Goal: Find specific page/section: Find specific page/section

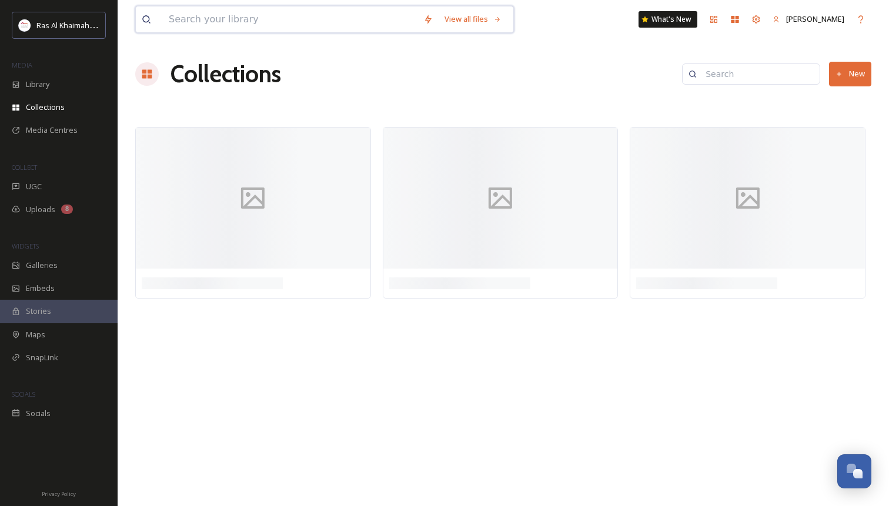
click at [201, 15] on input at bounding box center [290, 19] width 255 height 26
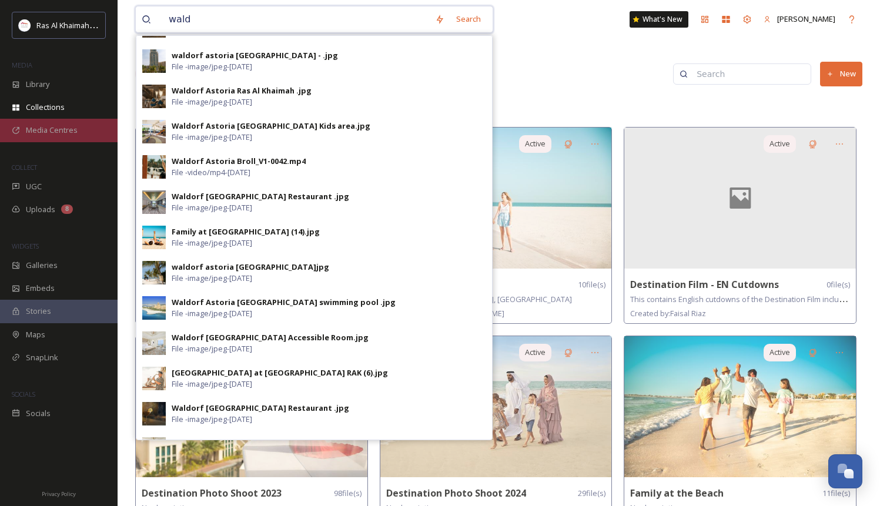
scroll to position [294, 0]
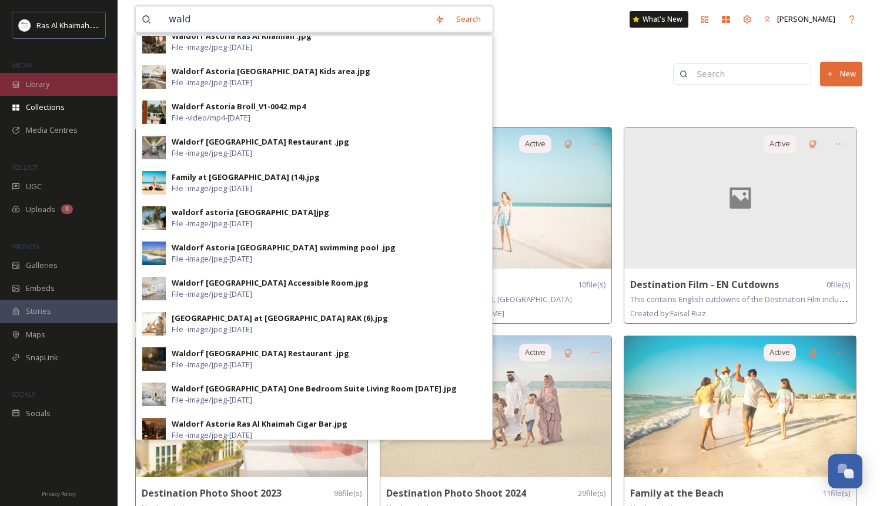
type input "wald"
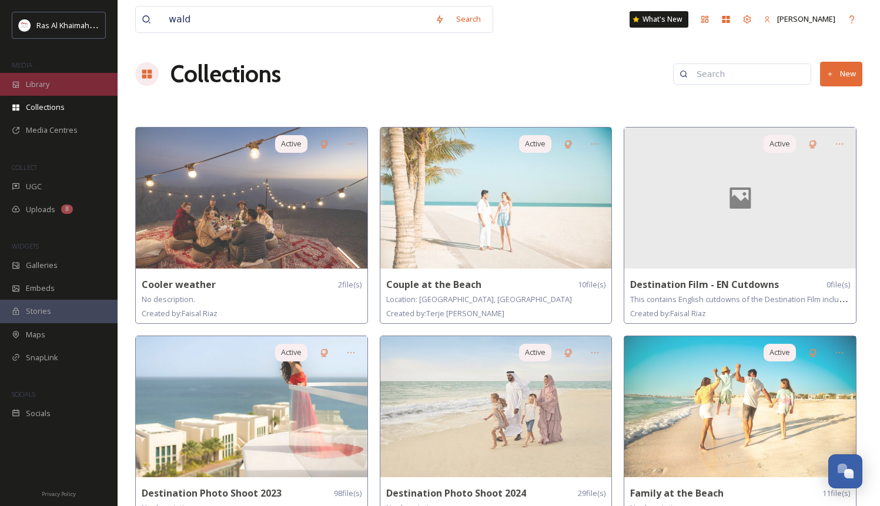
click at [49, 89] on span "Library" at bounding box center [38, 84] width 24 height 11
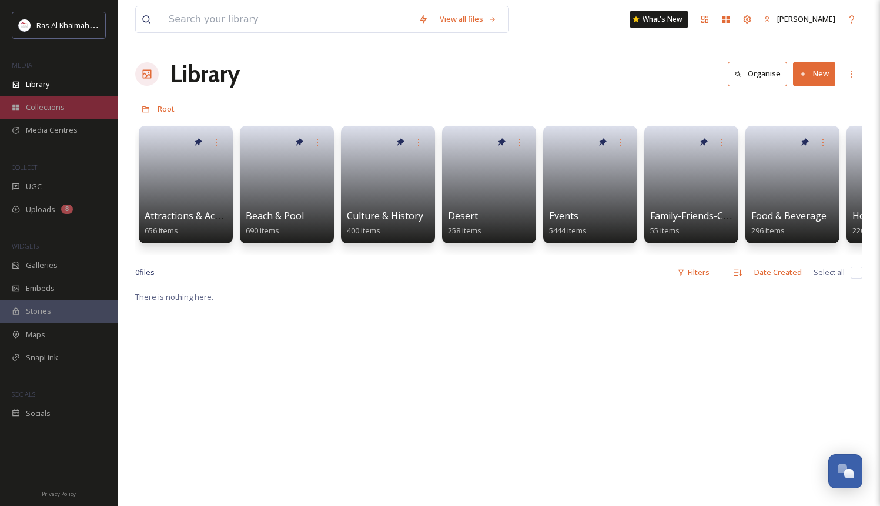
click at [46, 109] on span "Collections" at bounding box center [45, 107] width 39 height 11
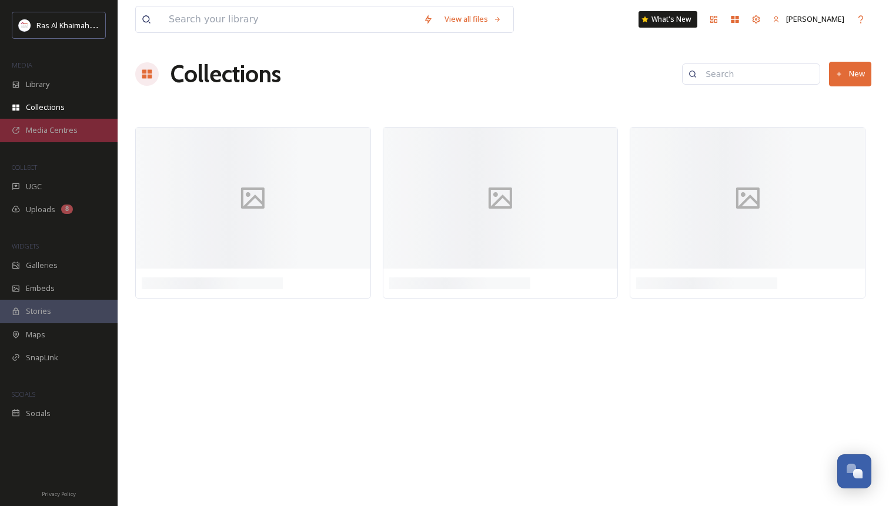
click at [69, 131] on span "Media Centres" at bounding box center [52, 130] width 52 height 11
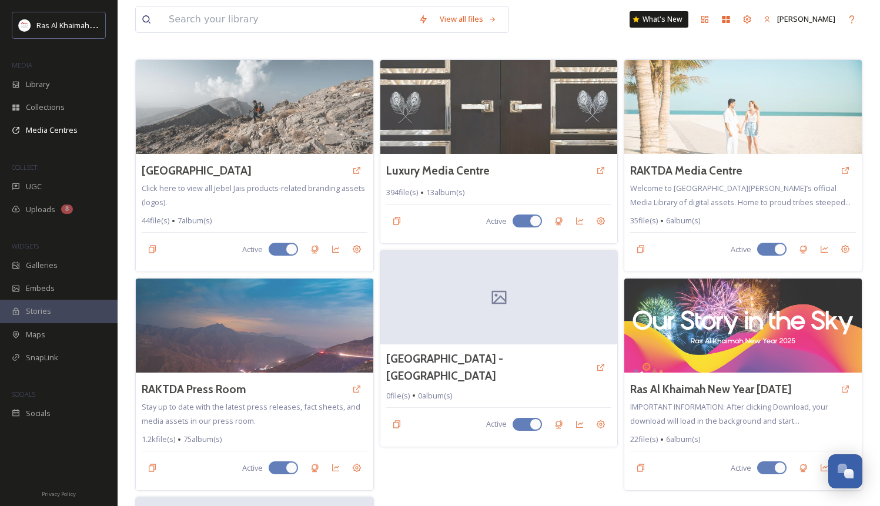
scroll to position [51, 0]
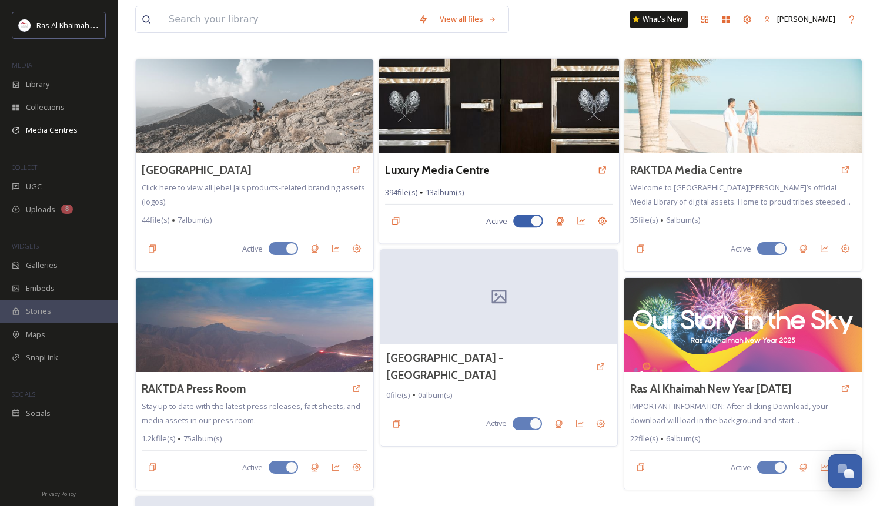
click at [546, 110] on img at bounding box center [499, 105] width 240 height 95
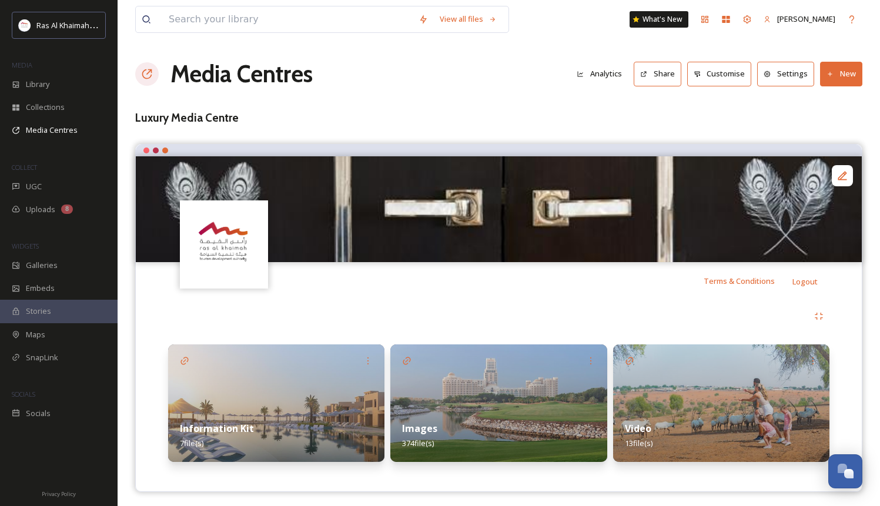
scroll to position [4, 0]
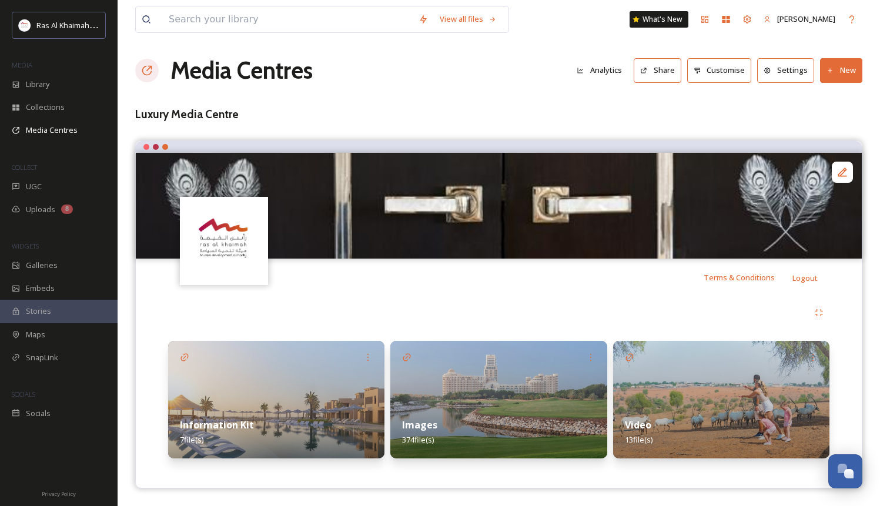
click at [491, 412] on div "Images 374 file(s)" at bounding box center [498, 432] width 216 height 52
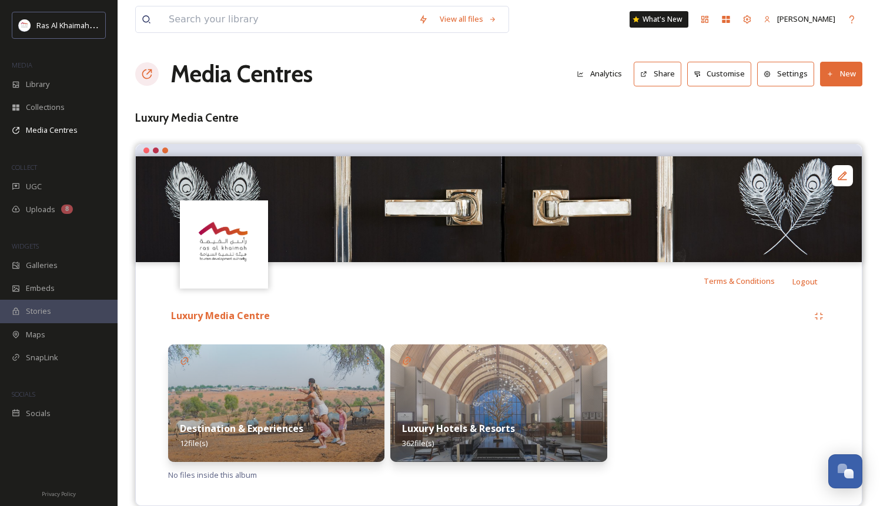
scroll to position [18, 0]
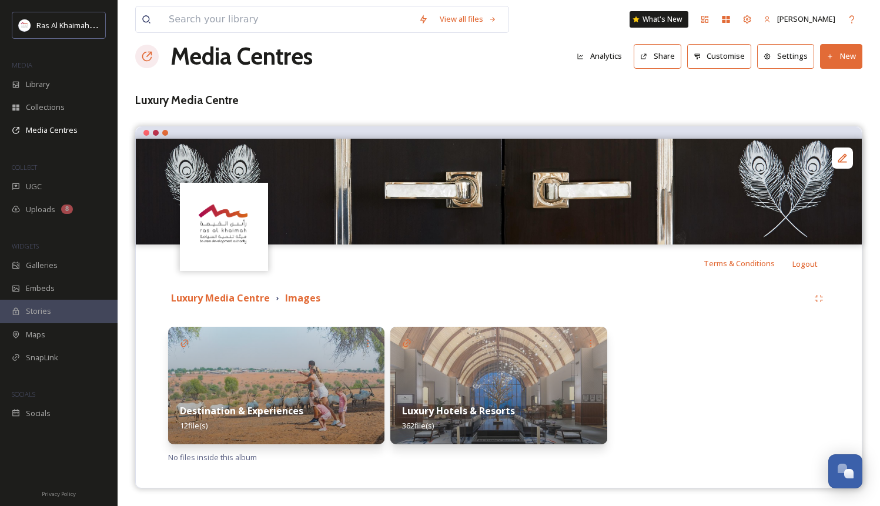
click at [501, 410] on strong "Luxury Hotels & Resorts" at bounding box center [458, 411] width 113 height 13
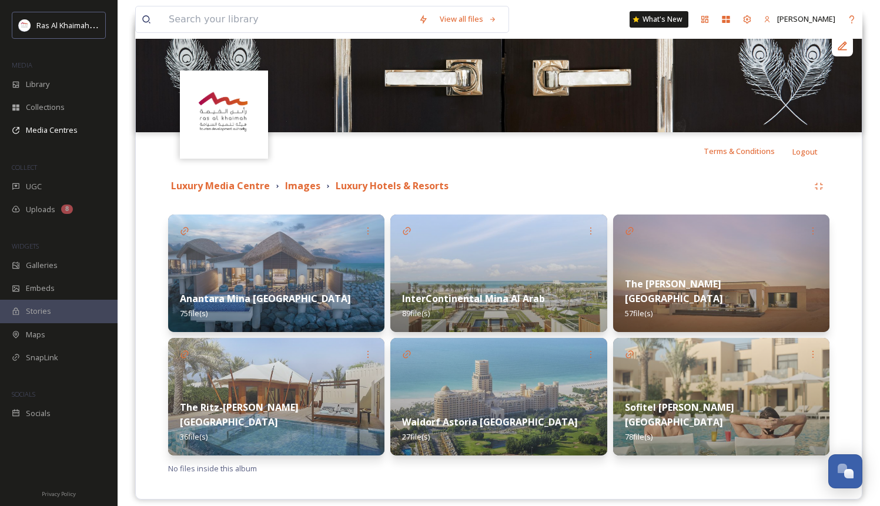
scroll to position [141, 0]
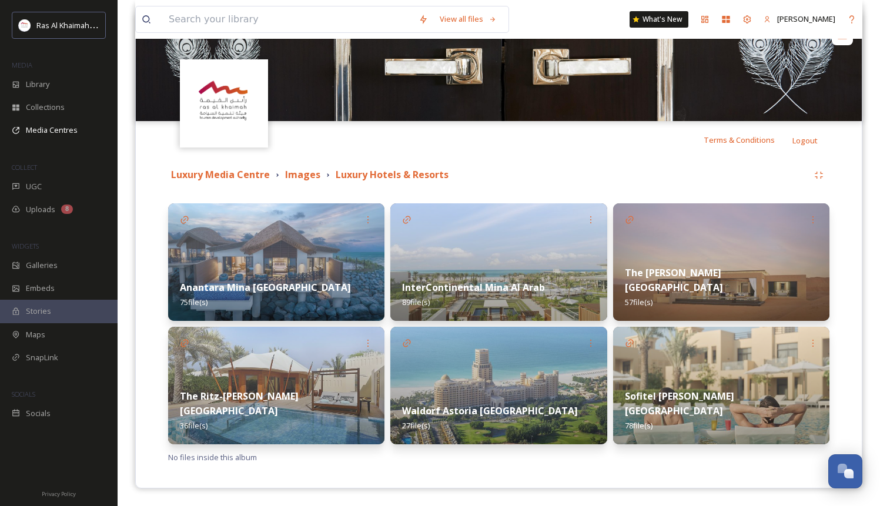
click at [502, 390] on img at bounding box center [498, 386] width 216 height 118
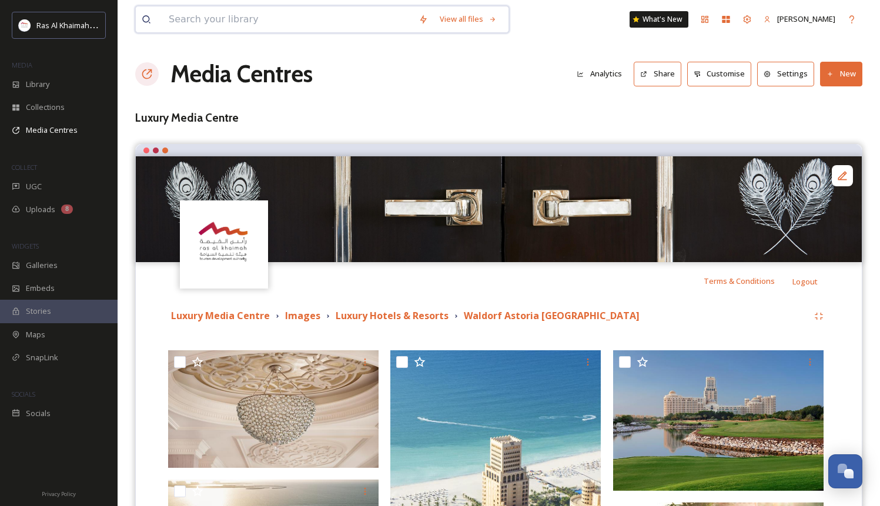
click at [343, 18] on input at bounding box center [288, 19] width 250 height 26
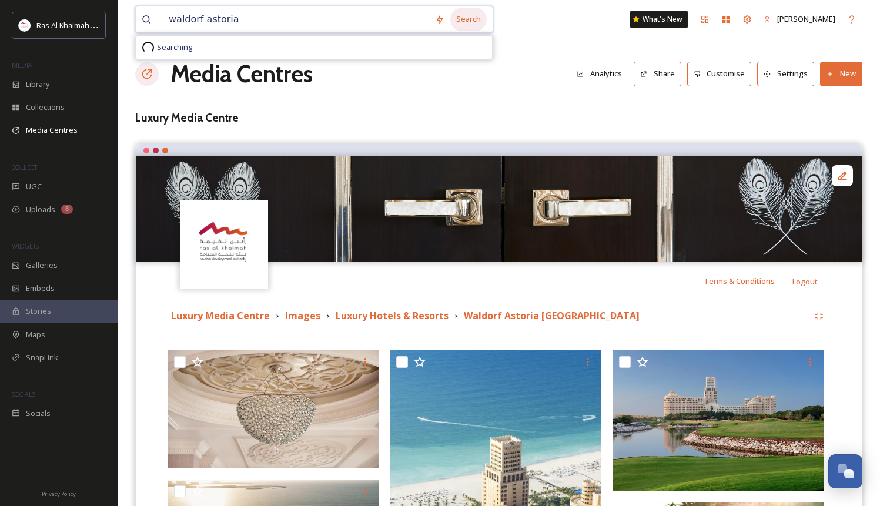
type input "waldorf astoria"
click at [483, 18] on div "Search" at bounding box center [468, 19] width 36 height 23
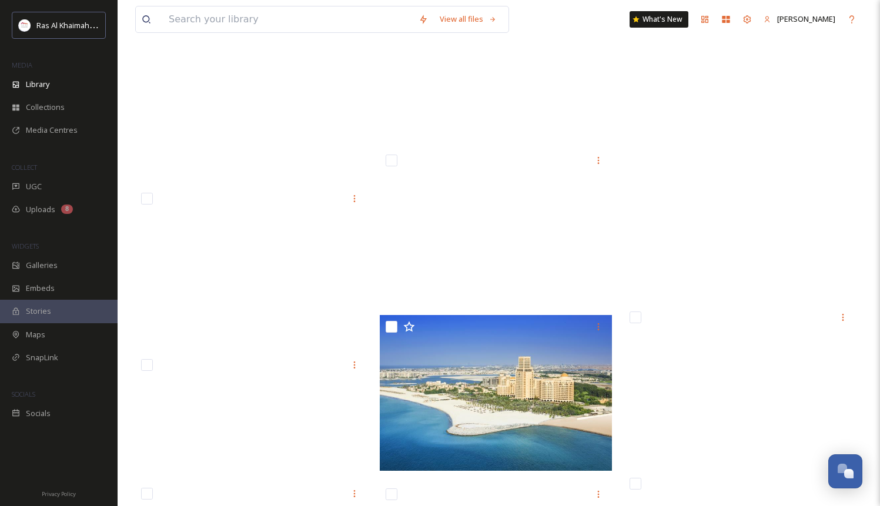
scroll to position [19215, 0]
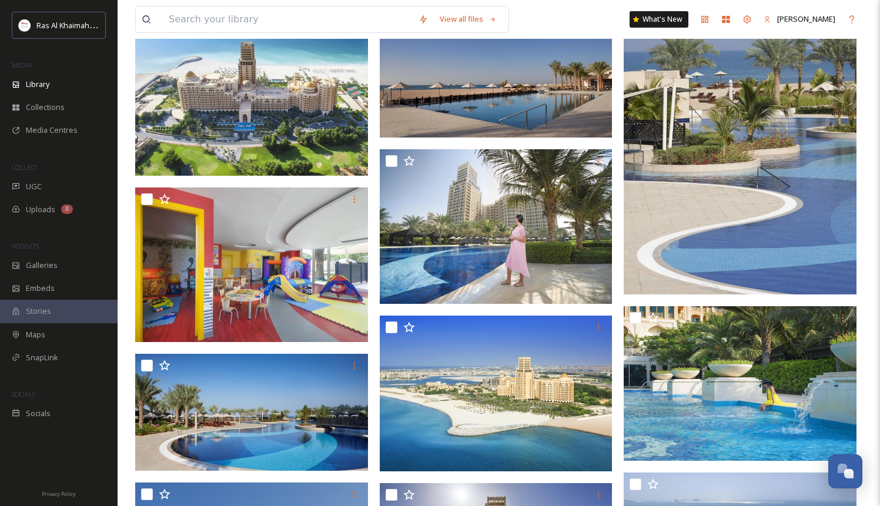
click at [517, 393] on img at bounding box center [496, 393] width 233 height 155
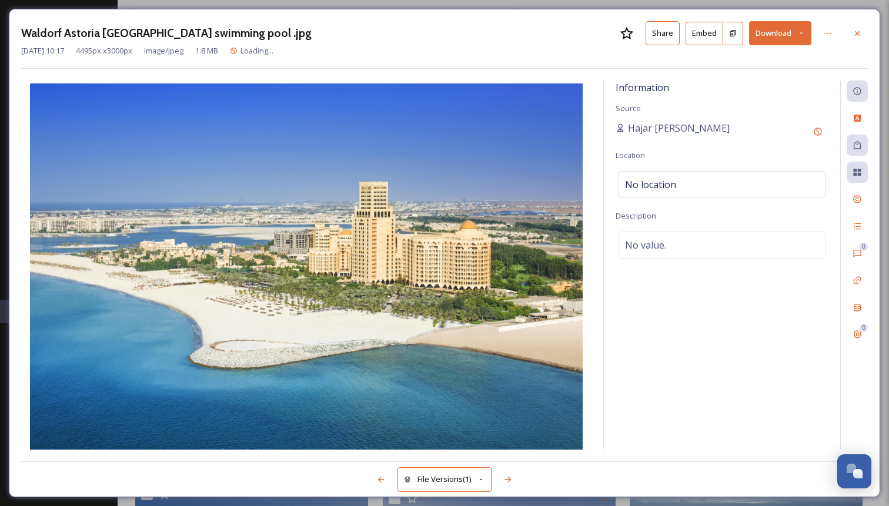
click at [673, 40] on button "Share" at bounding box center [663, 33] width 34 height 24
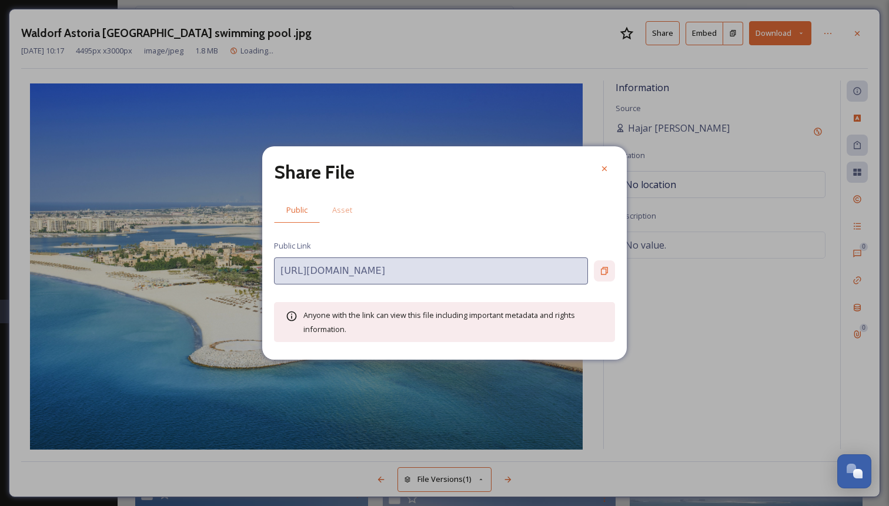
click at [604, 270] on icon at bounding box center [604, 270] width 9 height 9
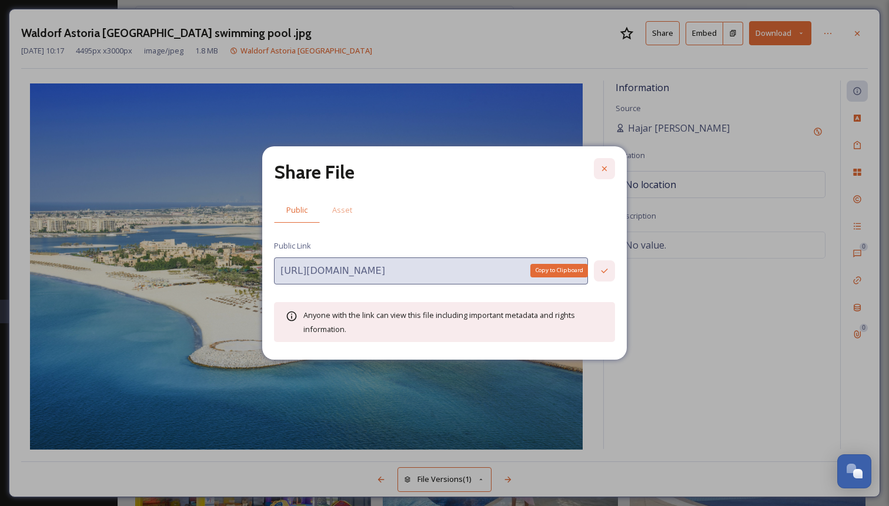
click at [600, 170] on icon at bounding box center [604, 168] width 9 height 9
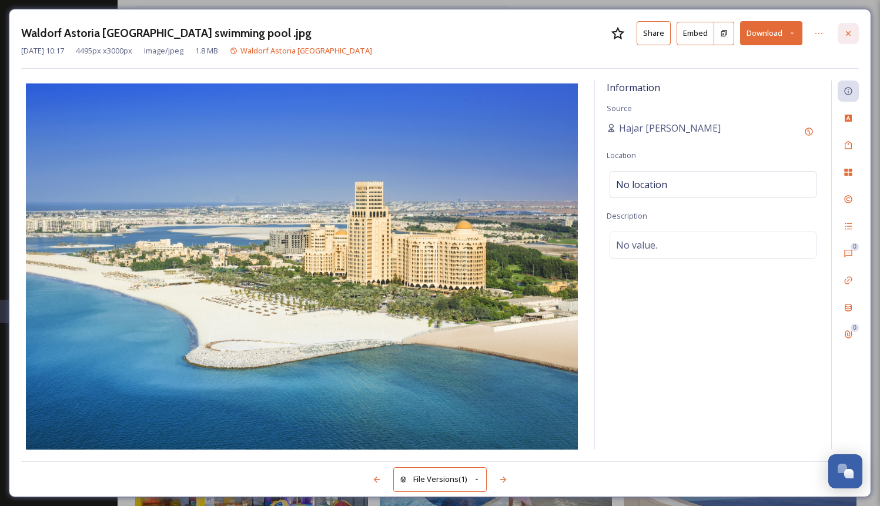
click at [849, 34] on icon at bounding box center [848, 33] width 5 height 5
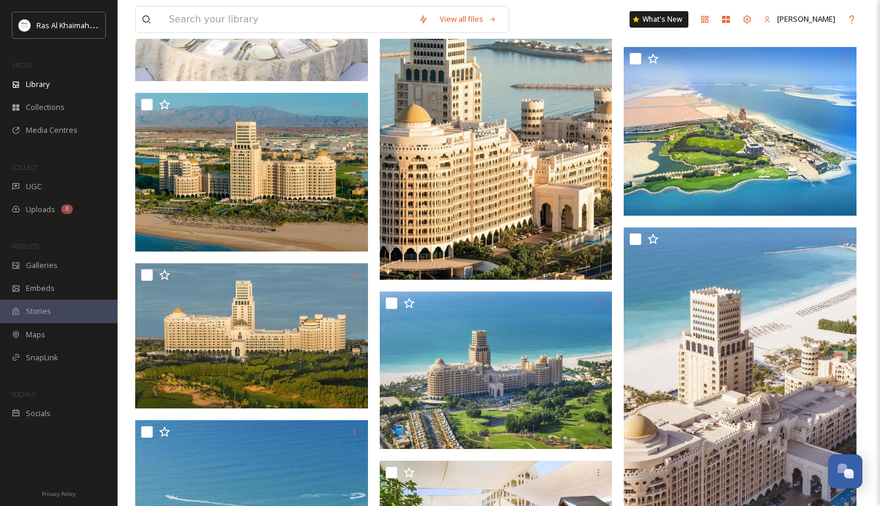
scroll to position [18670, 0]
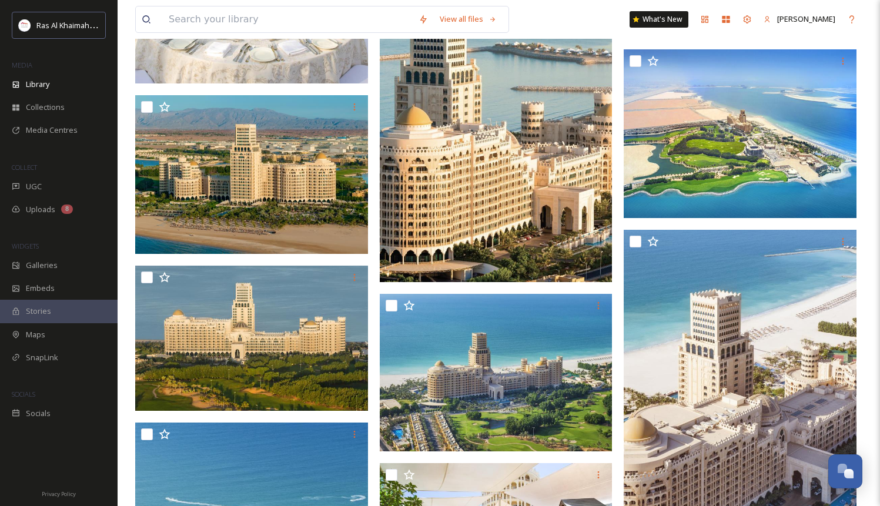
click at [501, 397] on img at bounding box center [498, 373] width 236 height 158
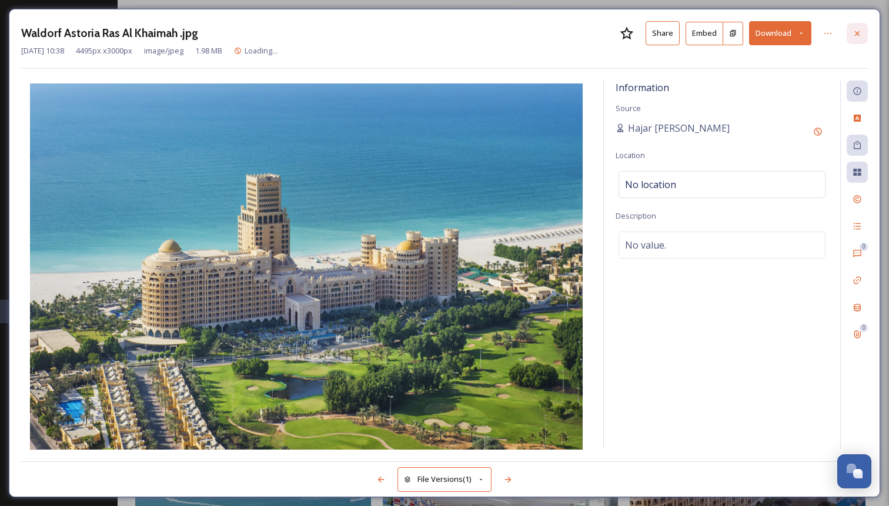
click at [849, 42] on div at bounding box center [857, 33] width 21 height 21
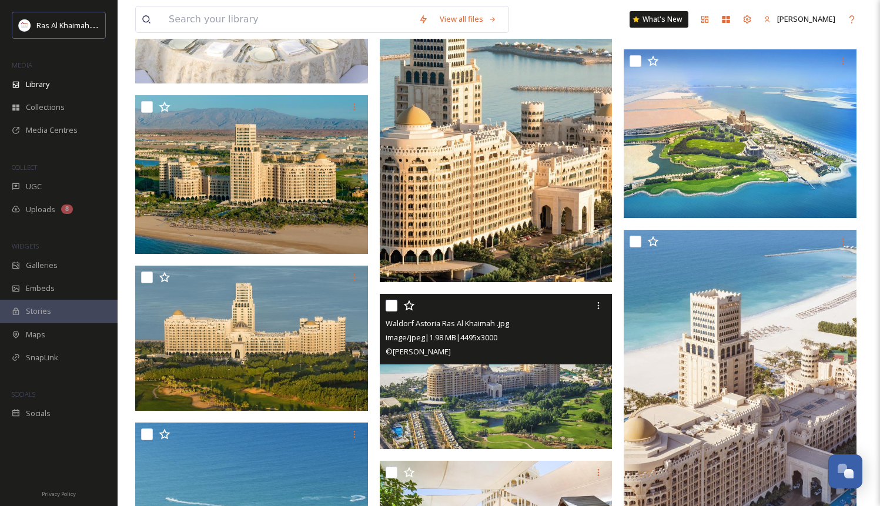
click at [285, 186] on img at bounding box center [253, 174] width 236 height 158
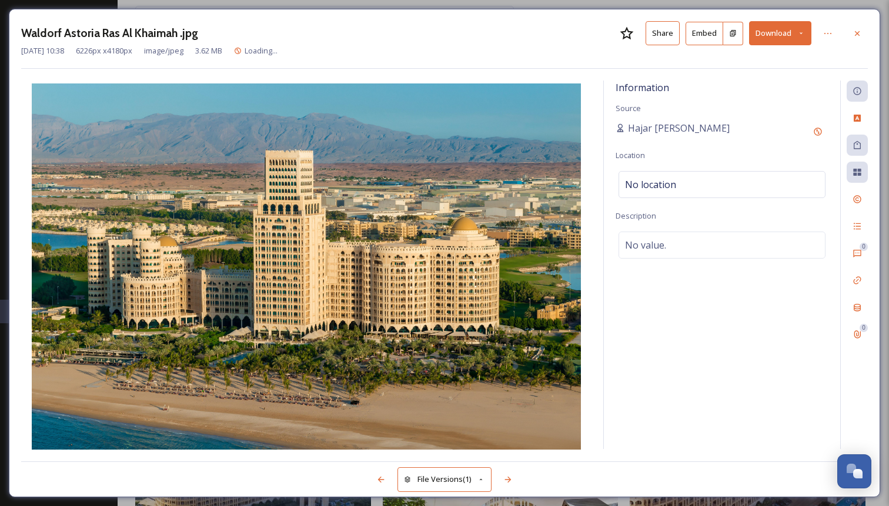
click at [669, 30] on button "Share" at bounding box center [663, 33] width 34 height 24
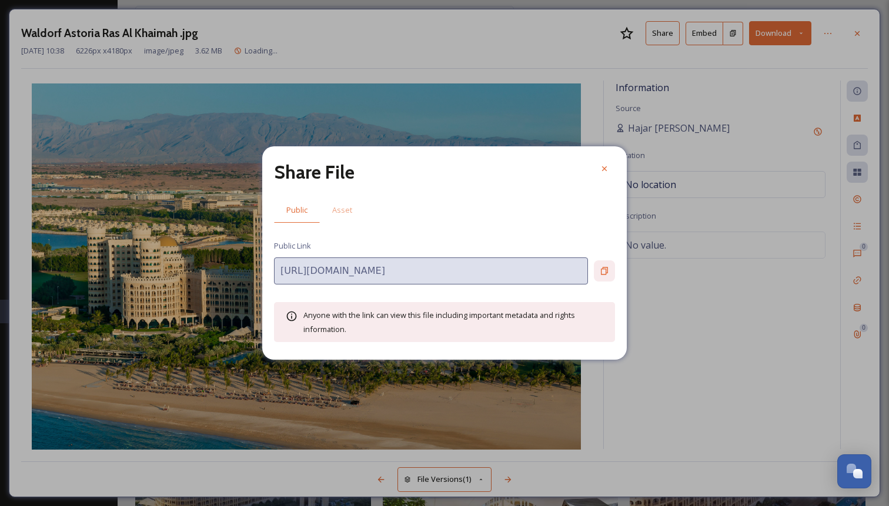
click at [607, 269] on icon at bounding box center [604, 271] width 7 height 8
click at [601, 168] on icon at bounding box center [604, 168] width 9 height 9
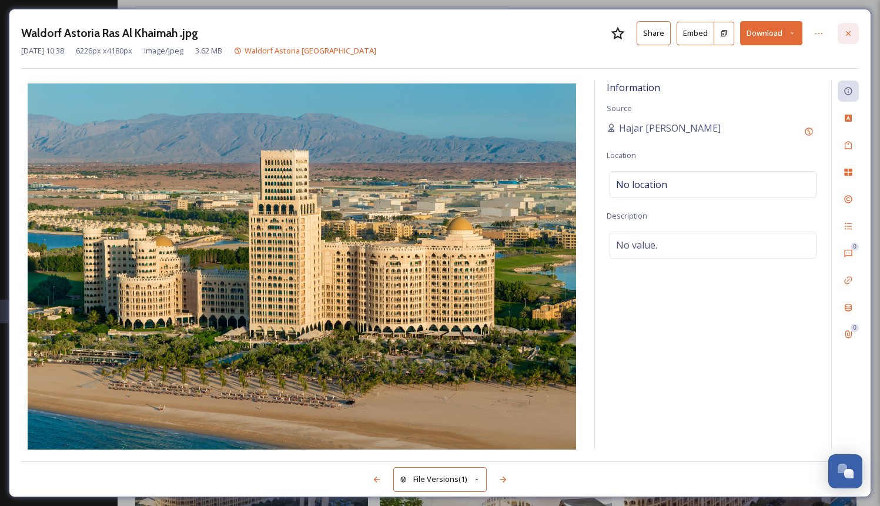
click at [852, 32] on icon at bounding box center [848, 33] width 9 height 9
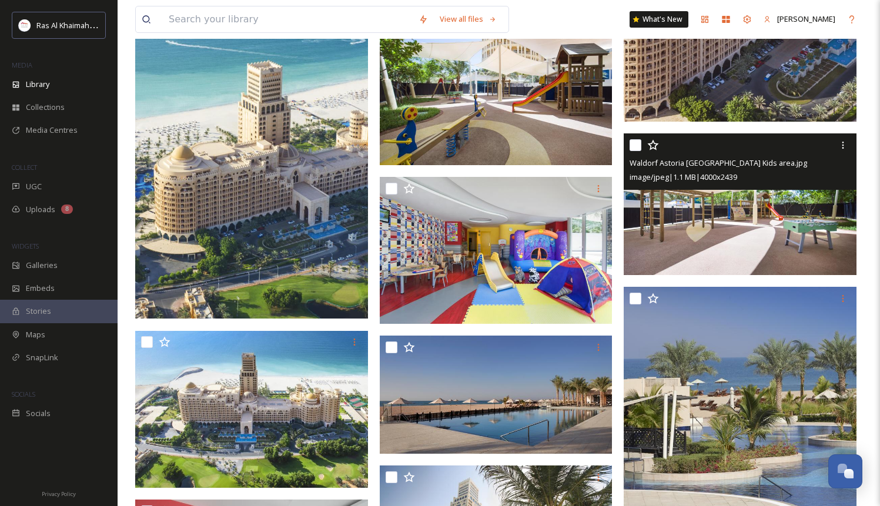
scroll to position [19127, 0]
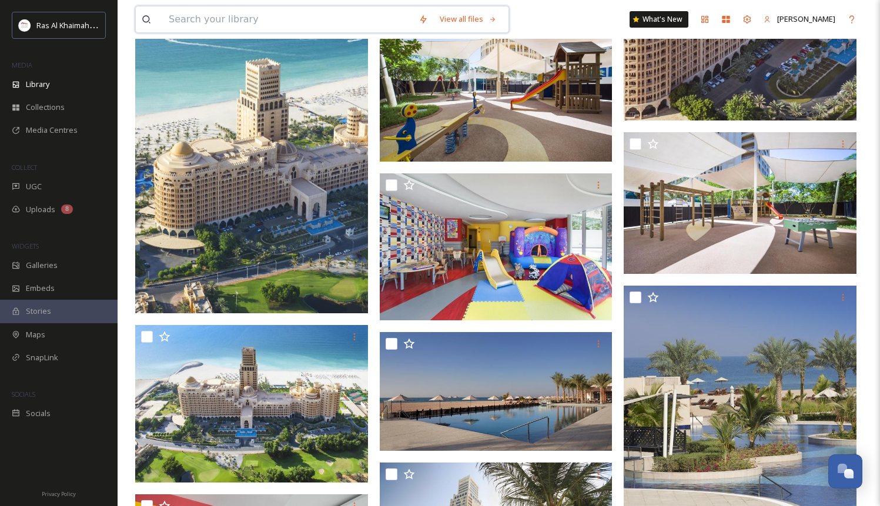
click at [245, 23] on input at bounding box center [288, 19] width 250 height 26
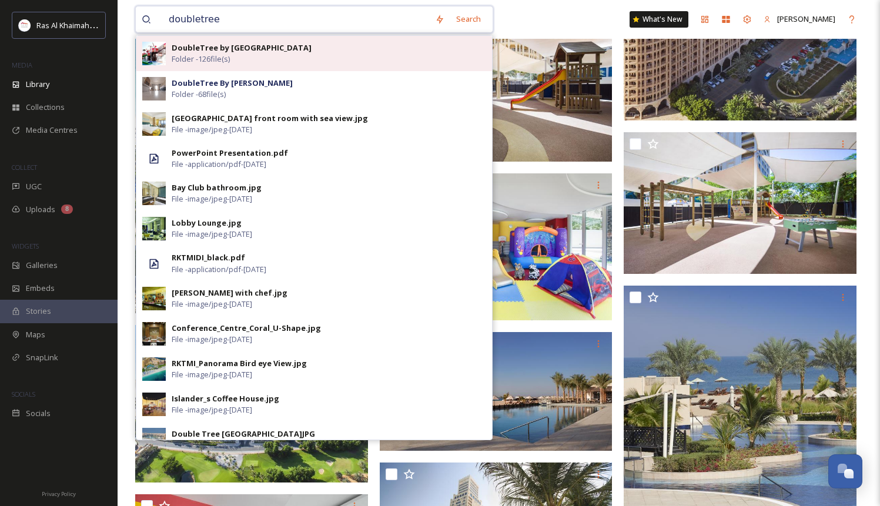
type input "doubletree"
click at [259, 54] on div "DoubleTree by Hilton Resort & Spa [GEOGRAPHIC_DATA] Folder - 126 file(s)" at bounding box center [329, 53] width 315 height 22
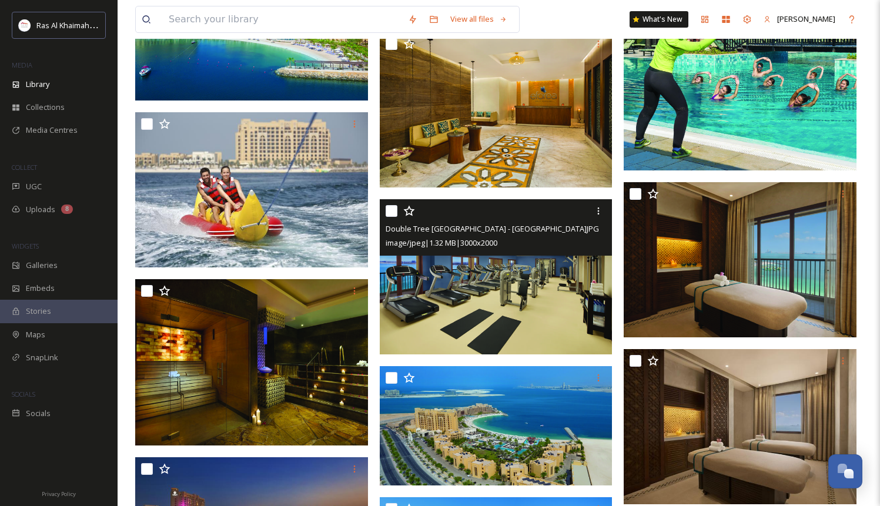
scroll to position [6119, 0]
